Goal: Task Accomplishment & Management: Manage account settings

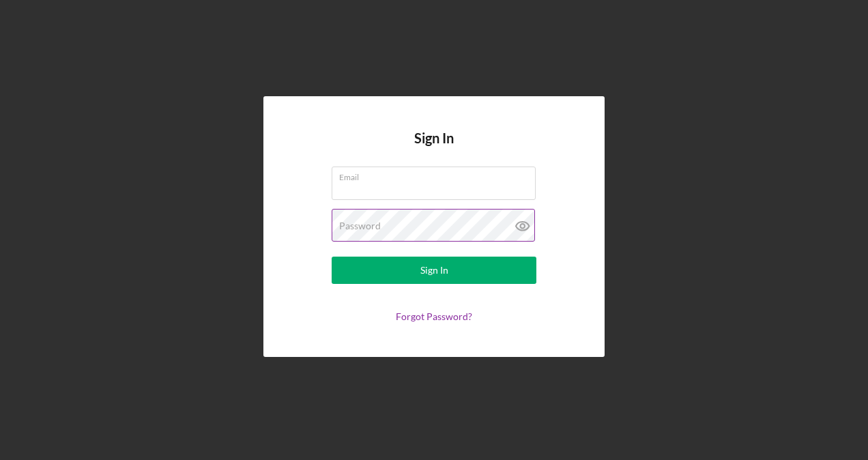
type input "[EMAIL_ADDRESS][DOMAIN_NAME]"
click at [522, 224] on icon at bounding box center [522, 226] width 4 height 4
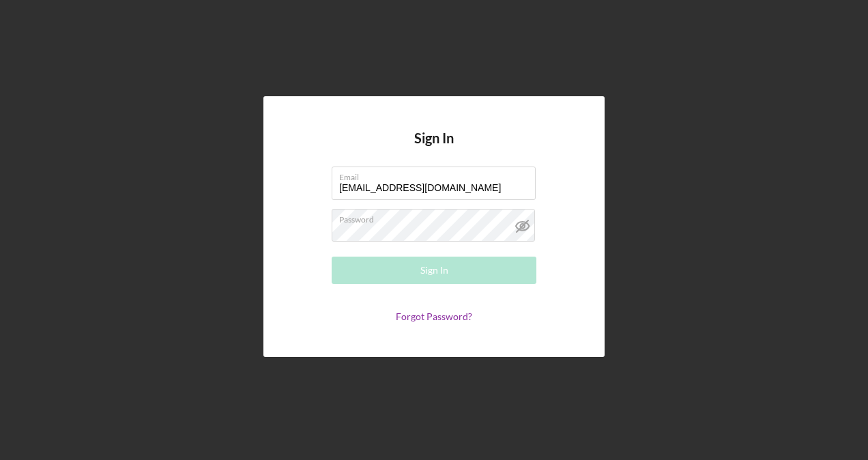
click at [563, 156] on div "Sign In Email [EMAIL_ADDRESS][DOMAIN_NAME] Password Required Sign In Forgot Pas…" at bounding box center [433, 226] width 341 height 260
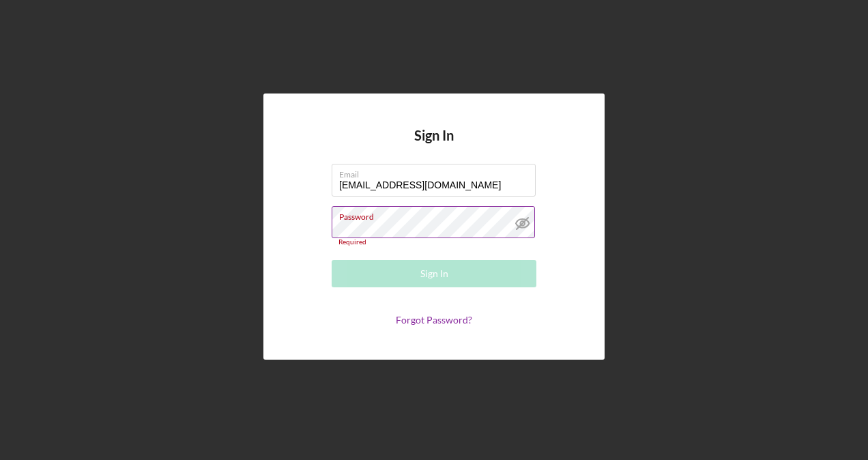
click at [427, 220] on div "Password Required" at bounding box center [434, 226] width 205 height 40
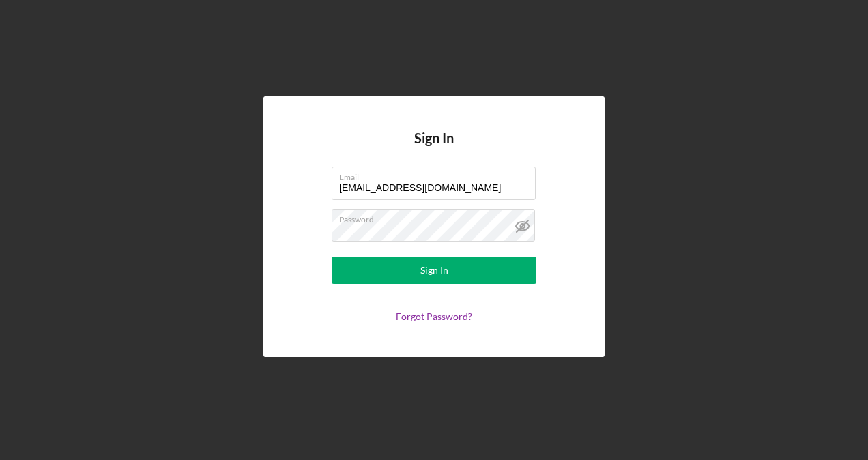
click at [556, 225] on form "Email [EMAIL_ADDRESS][DOMAIN_NAME] Password Sign In Forgot Password?" at bounding box center [434, 245] width 273 height 156
click at [530, 228] on icon at bounding box center [523, 226] width 34 height 34
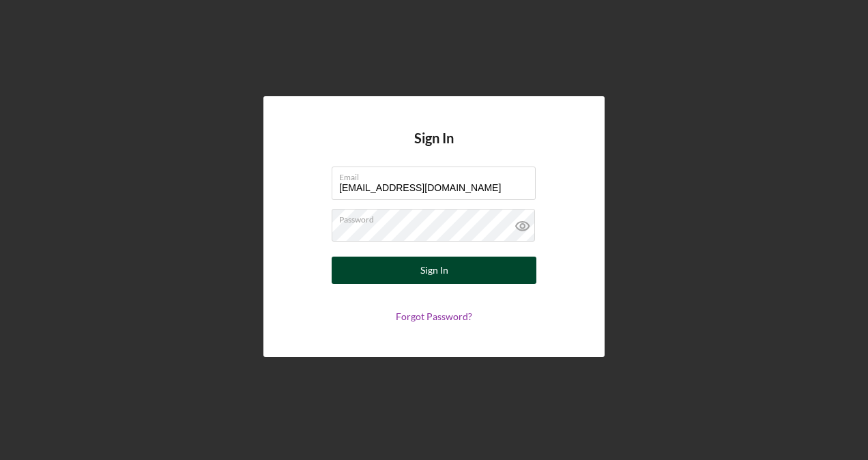
click at [449, 272] on button "Sign In" at bounding box center [434, 270] width 205 height 27
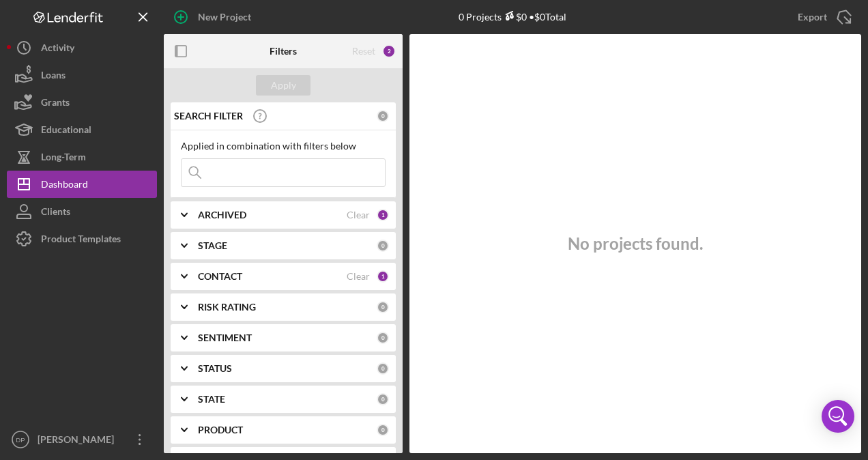
click at [30, 345] on div at bounding box center [82, 339] width 150 height 173
click at [143, 448] on icon "Icon/Overflow" at bounding box center [140, 440] width 34 height 34
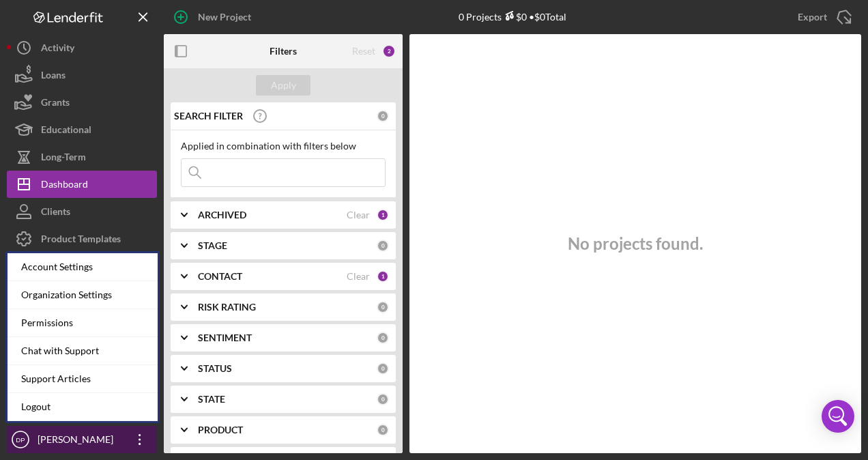
click at [143, 448] on icon "Icon/Overflow" at bounding box center [140, 440] width 34 height 34
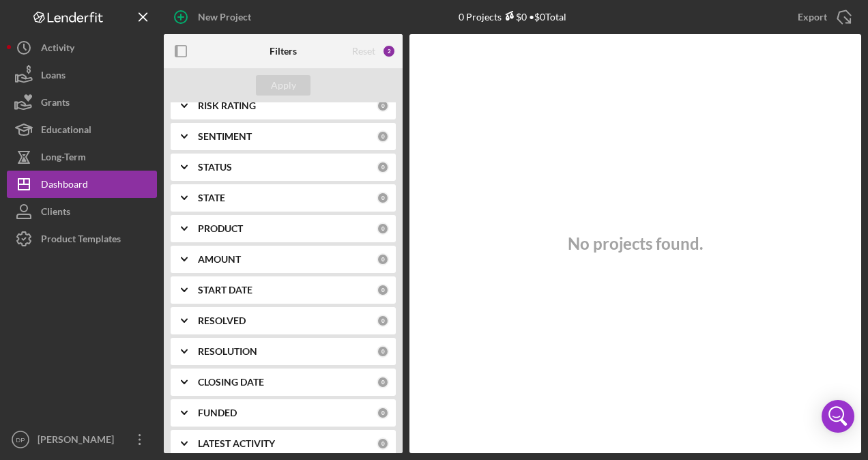
scroll to position [214, 0]
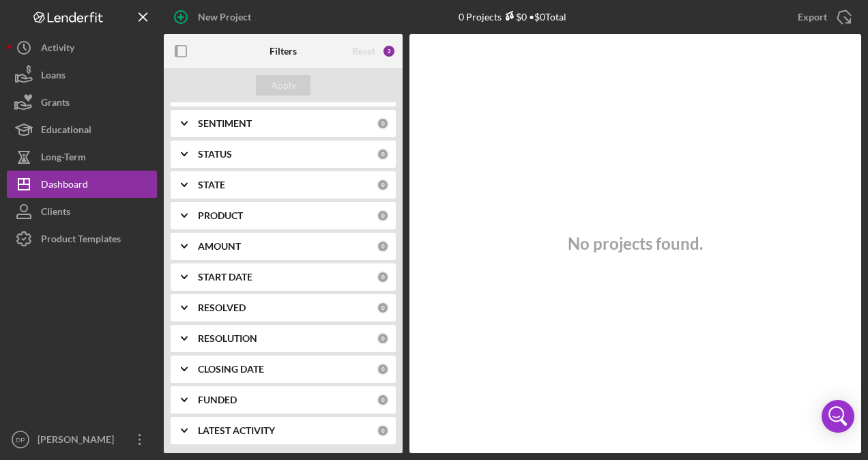
click at [178, 210] on icon "Icon/Expander" at bounding box center [184, 216] width 34 height 34
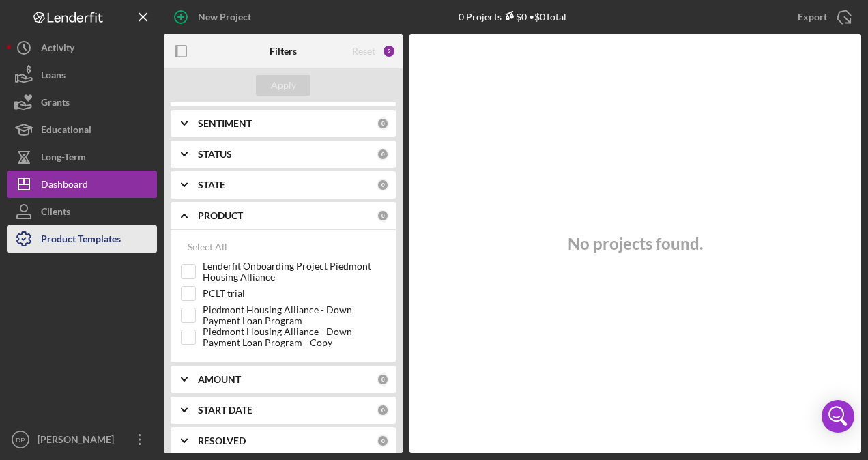
click at [100, 242] on div "Product Templates" at bounding box center [81, 240] width 80 height 31
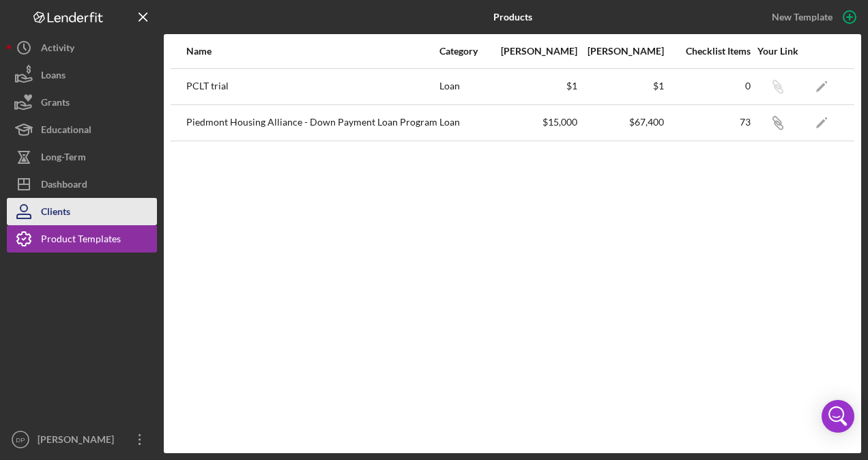
click at [67, 220] on div "Clients" at bounding box center [55, 213] width 29 height 31
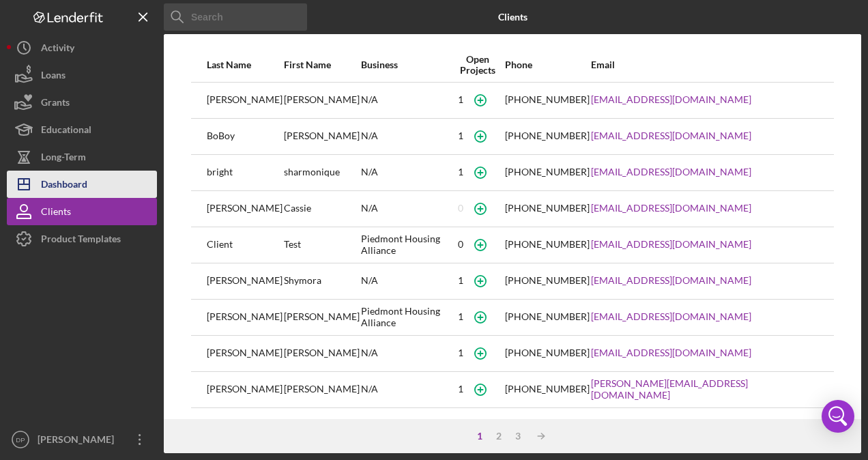
click at [60, 185] on div "Dashboard" at bounding box center [64, 186] width 46 height 31
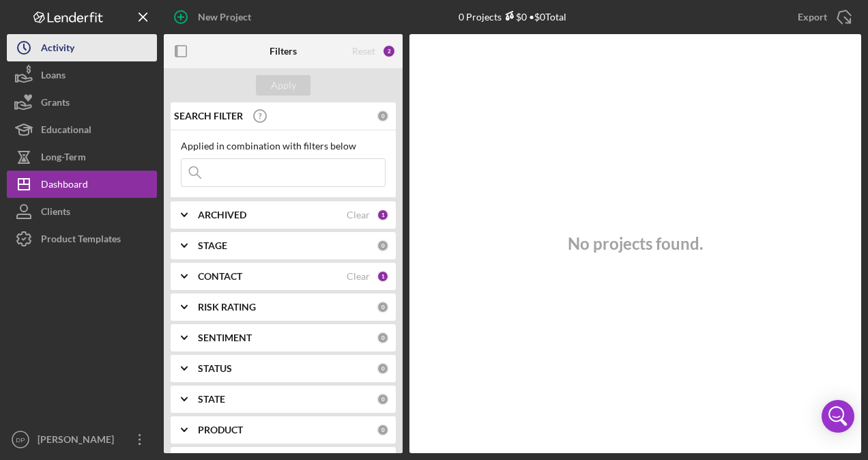
click at [91, 55] on button "Icon/History Activity" at bounding box center [82, 47] width 150 height 27
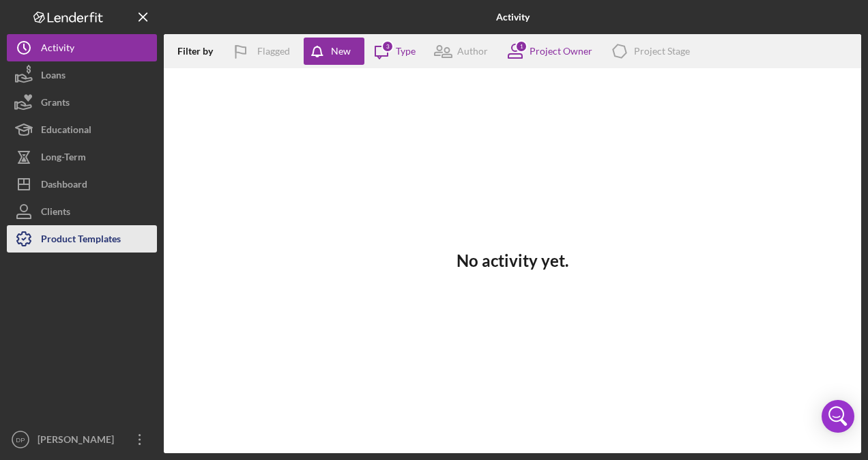
click at [70, 240] on div "Product Templates" at bounding box center [81, 240] width 80 height 31
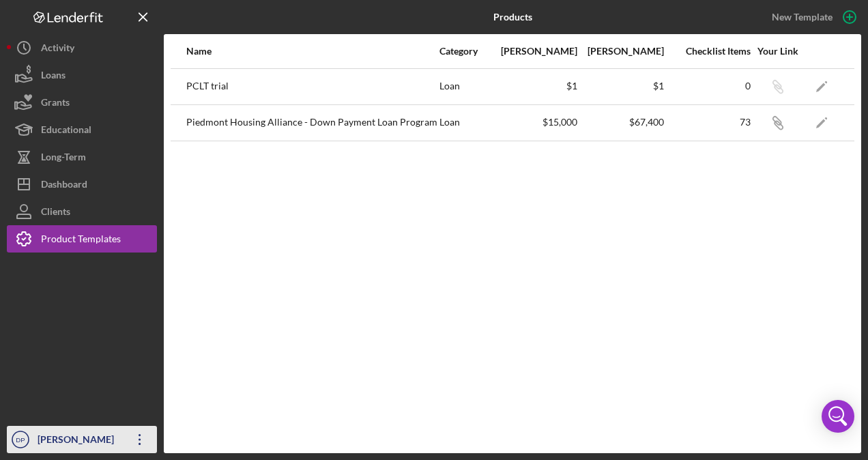
click at [136, 440] on icon "Icon/Overflow" at bounding box center [140, 440] width 34 height 34
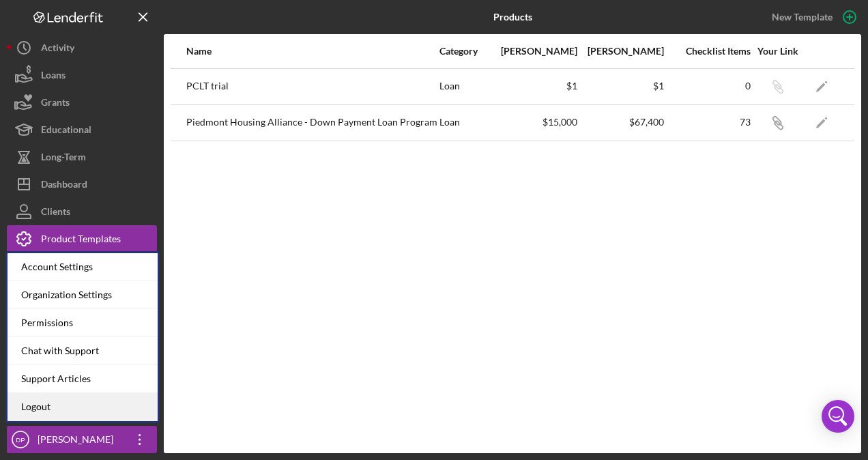
click at [61, 408] on link "Logout" at bounding box center [83, 407] width 150 height 28
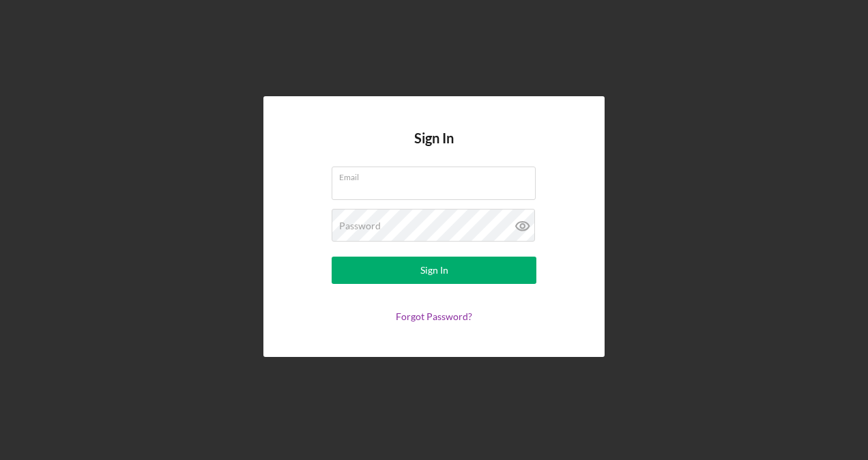
type input "[EMAIL_ADDRESS][DOMAIN_NAME]"
